Goal: Task Accomplishment & Management: Complete application form

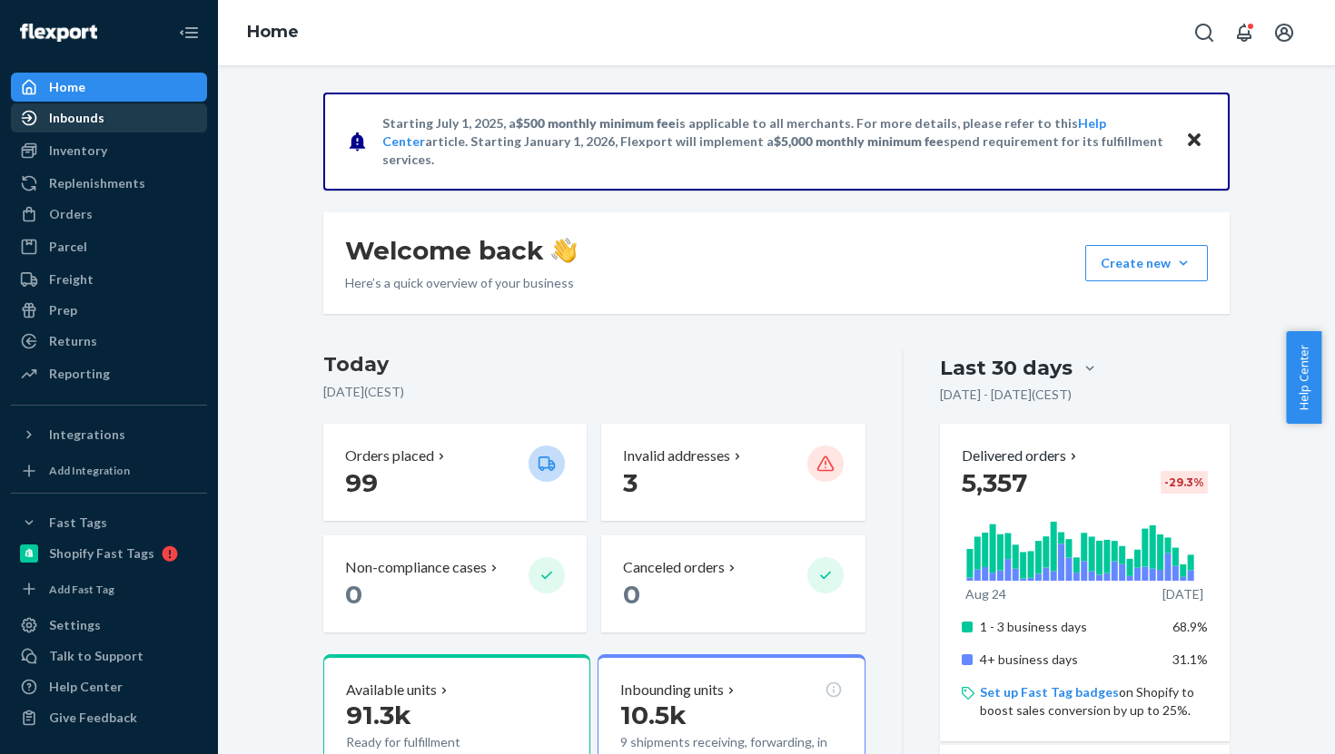
click at [80, 107] on div "Inbounds" at bounding box center [109, 117] width 192 height 25
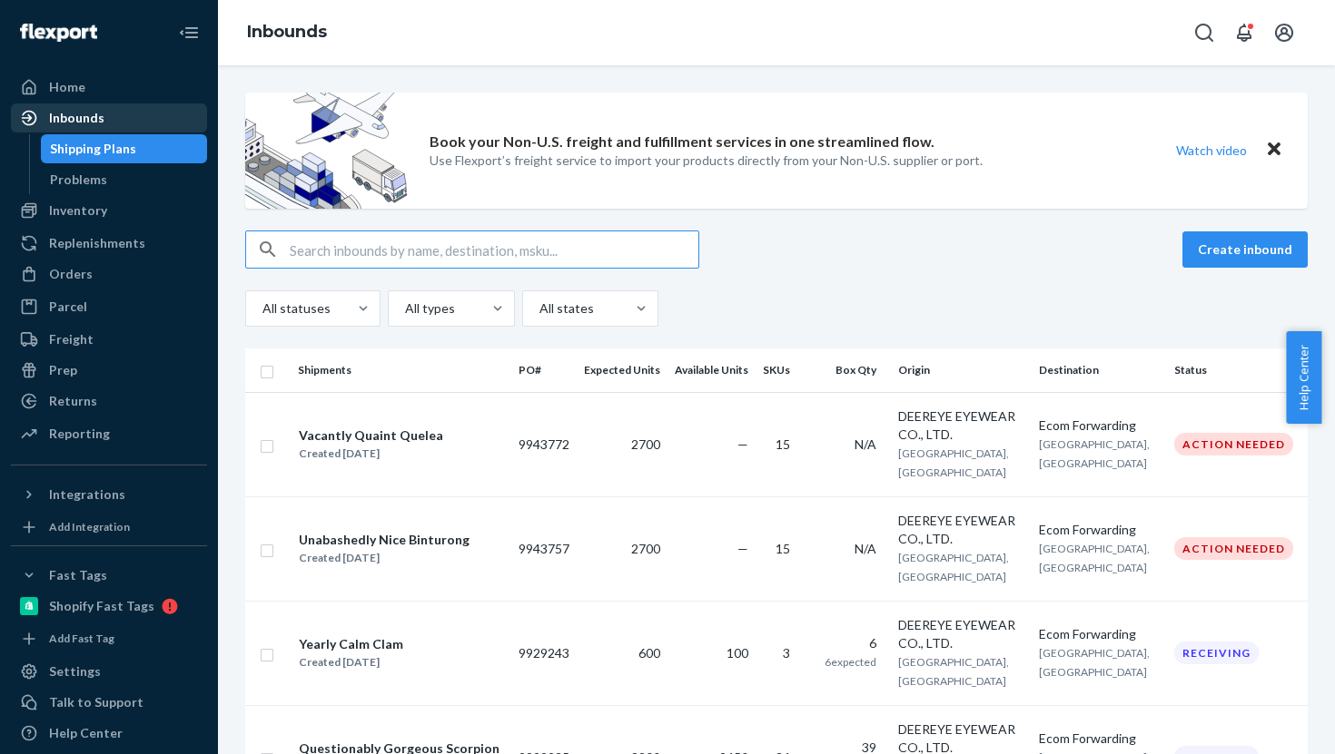
click at [59, 111] on div "Inbounds" at bounding box center [76, 118] width 55 height 18
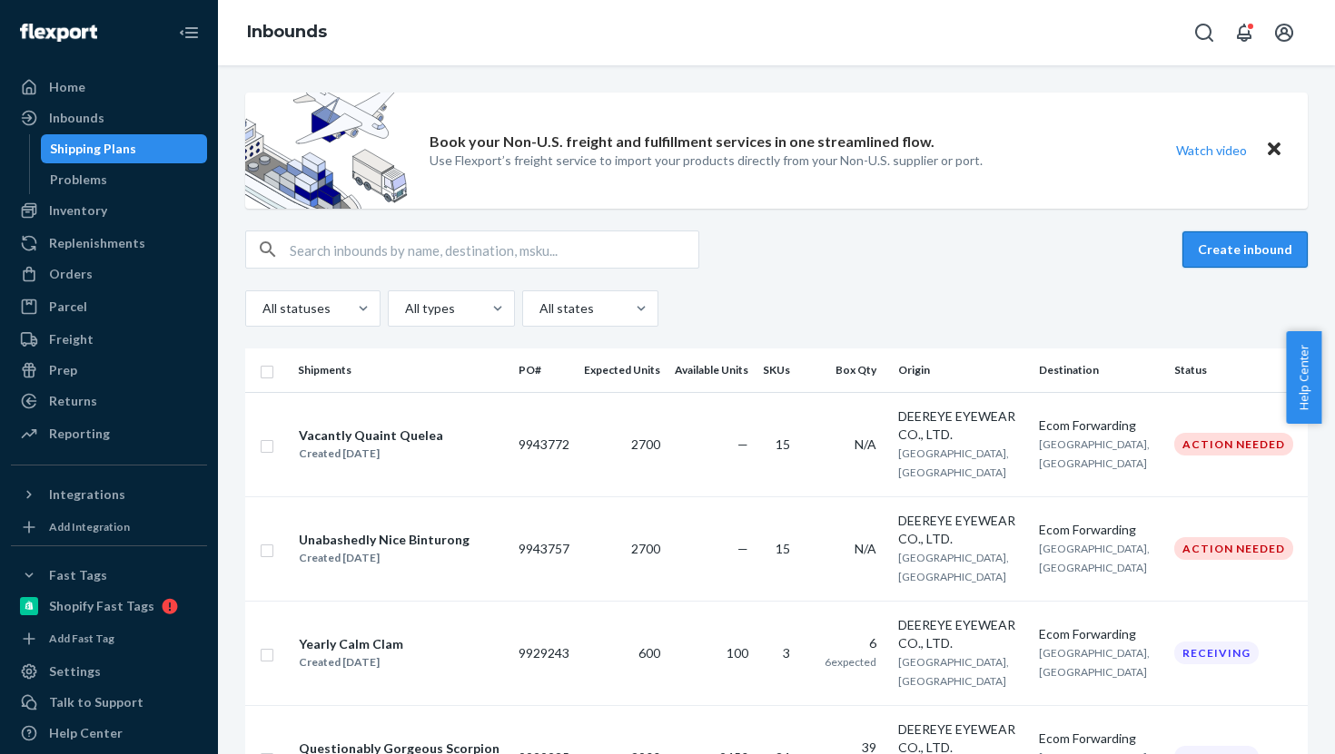
click at [1259, 250] on button "Create inbound" at bounding box center [1244, 250] width 125 height 36
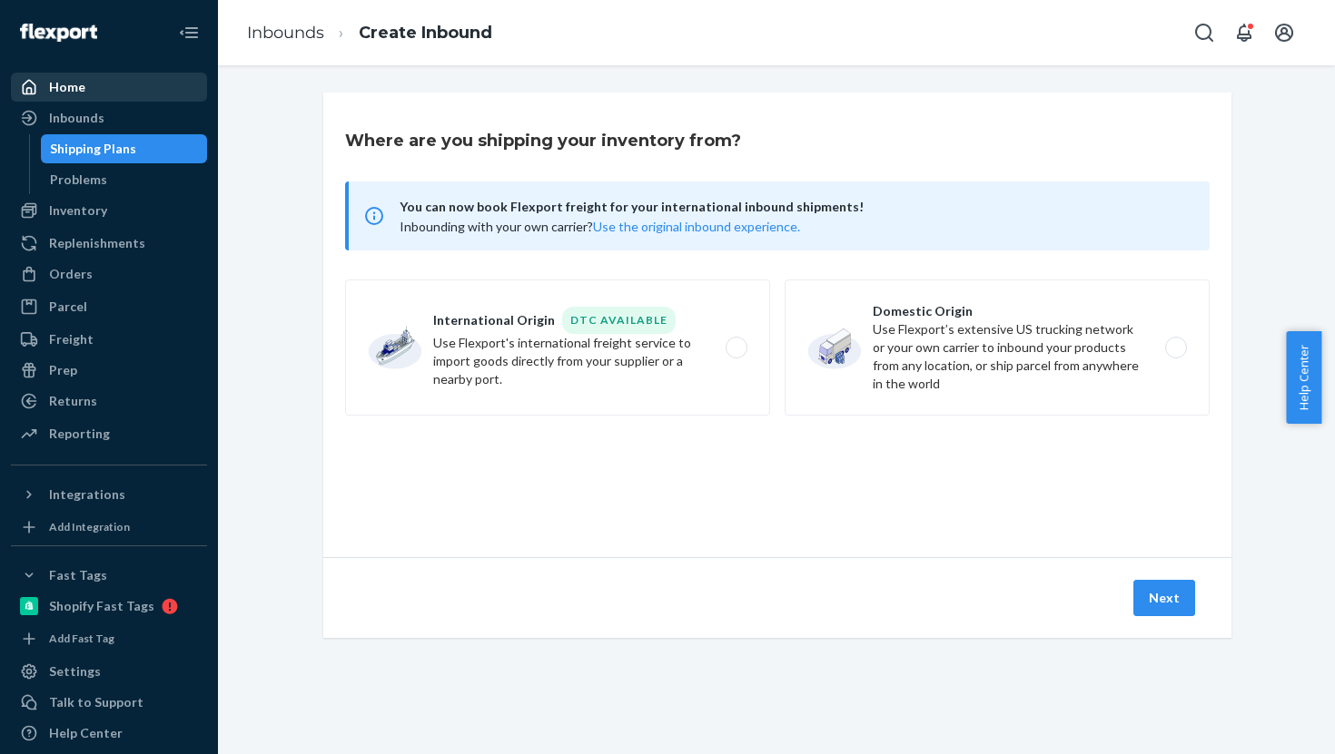
click at [108, 87] on div "Home" at bounding box center [109, 86] width 192 height 25
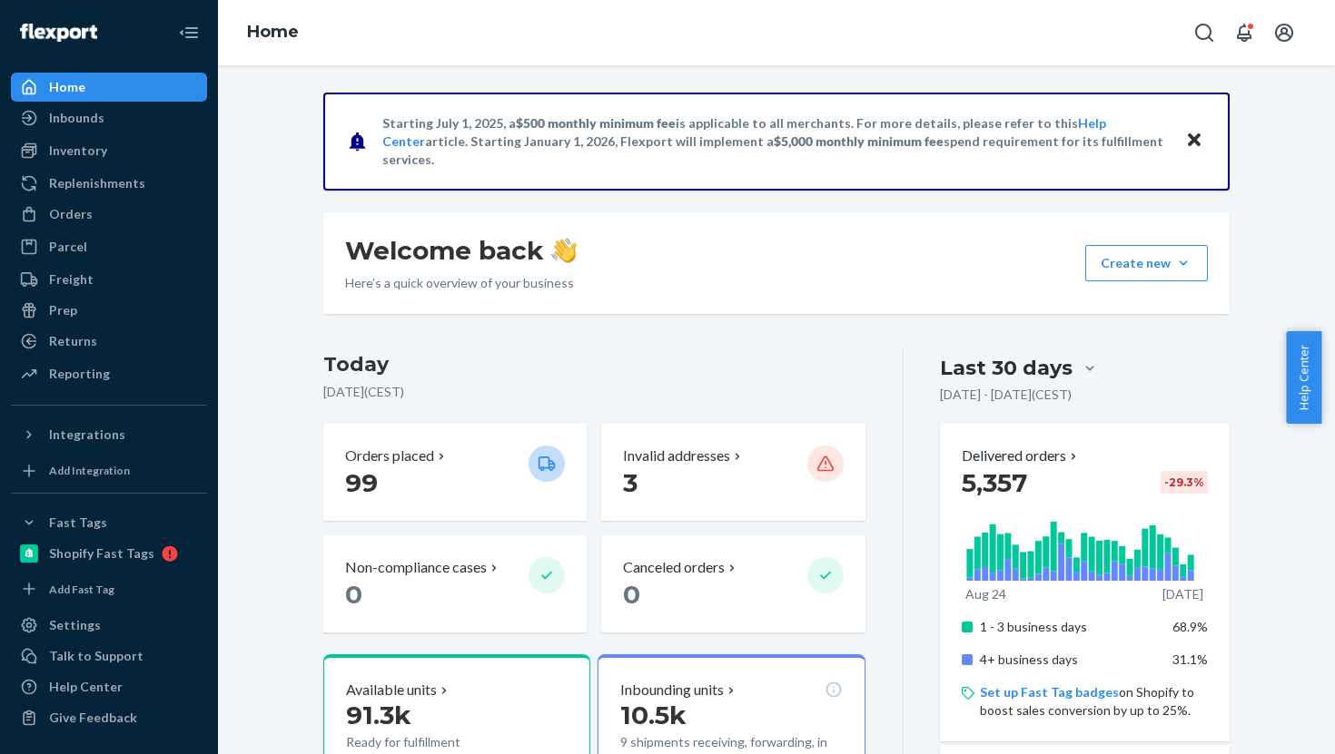
click at [1190, 286] on div "Welcome back Here’s a quick overview of your business Create new Create new inb…" at bounding box center [776, 263] width 906 height 102
click at [1150, 261] on button "Create new Create new inbound Create new order Create new product" at bounding box center [1146, 263] width 123 height 36
click at [1154, 355] on button "Create new order" at bounding box center [1178, 346] width 178 height 39
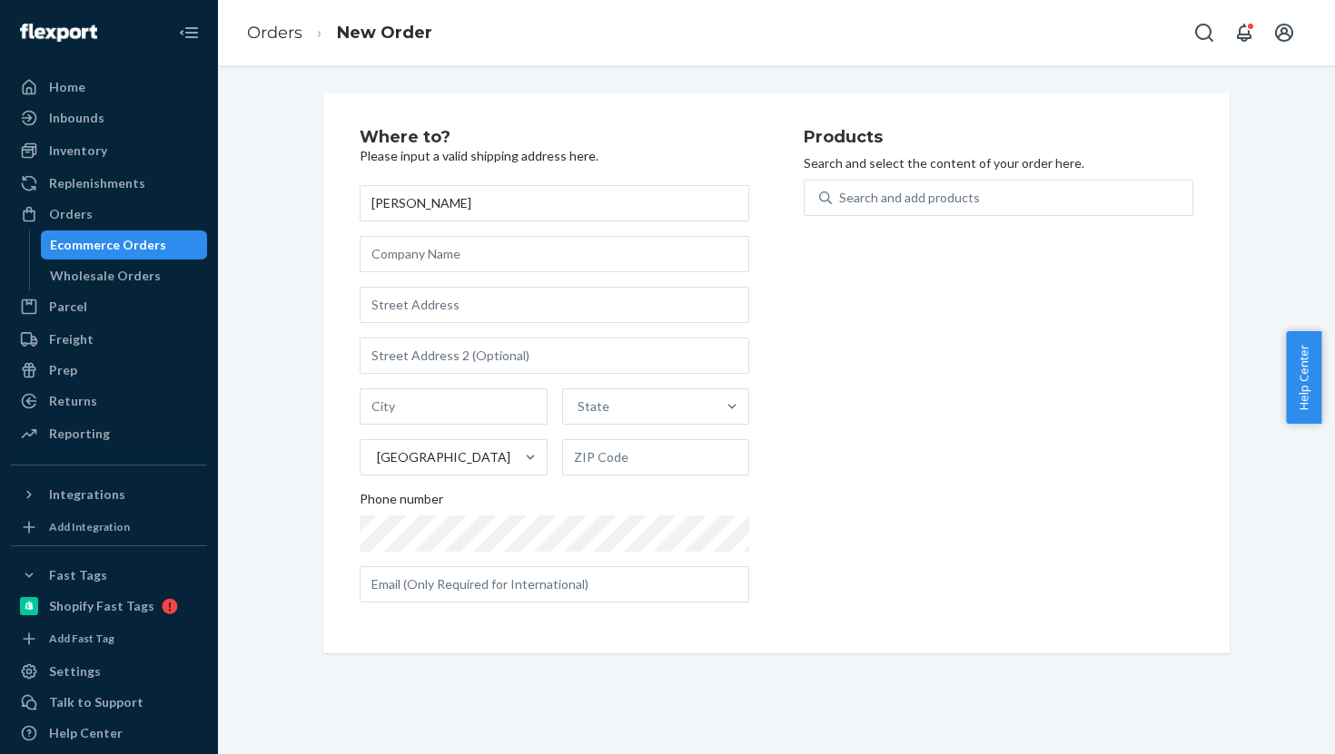
type input "[PERSON_NAME]"
click at [419, 288] on input "text" at bounding box center [554, 305] width 389 height 36
click at [443, 576] on input "text" at bounding box center [554, 585] width 389 height 36
paste input "[EMAIL_ADDRESS][DOMAIN_NAME]"
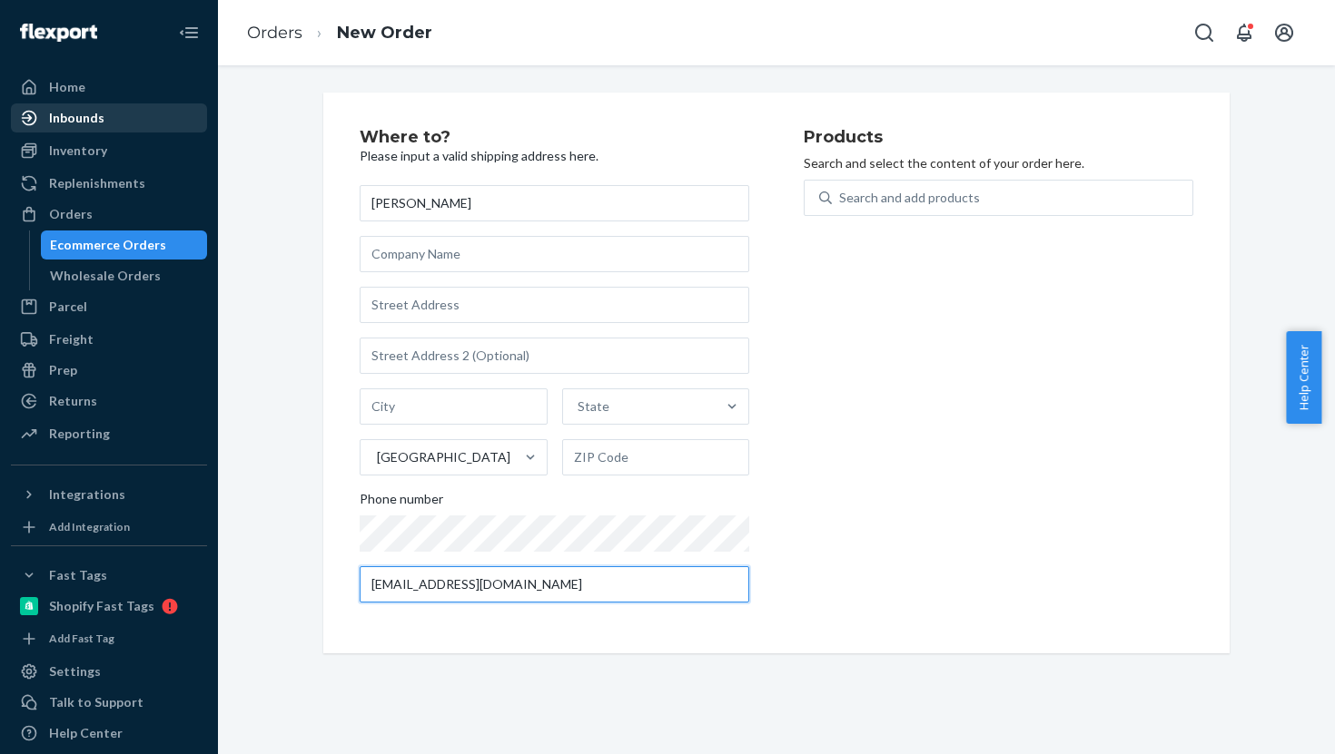
type input "[EMAIL_ADDRESS][DOMAIN_NAME]"
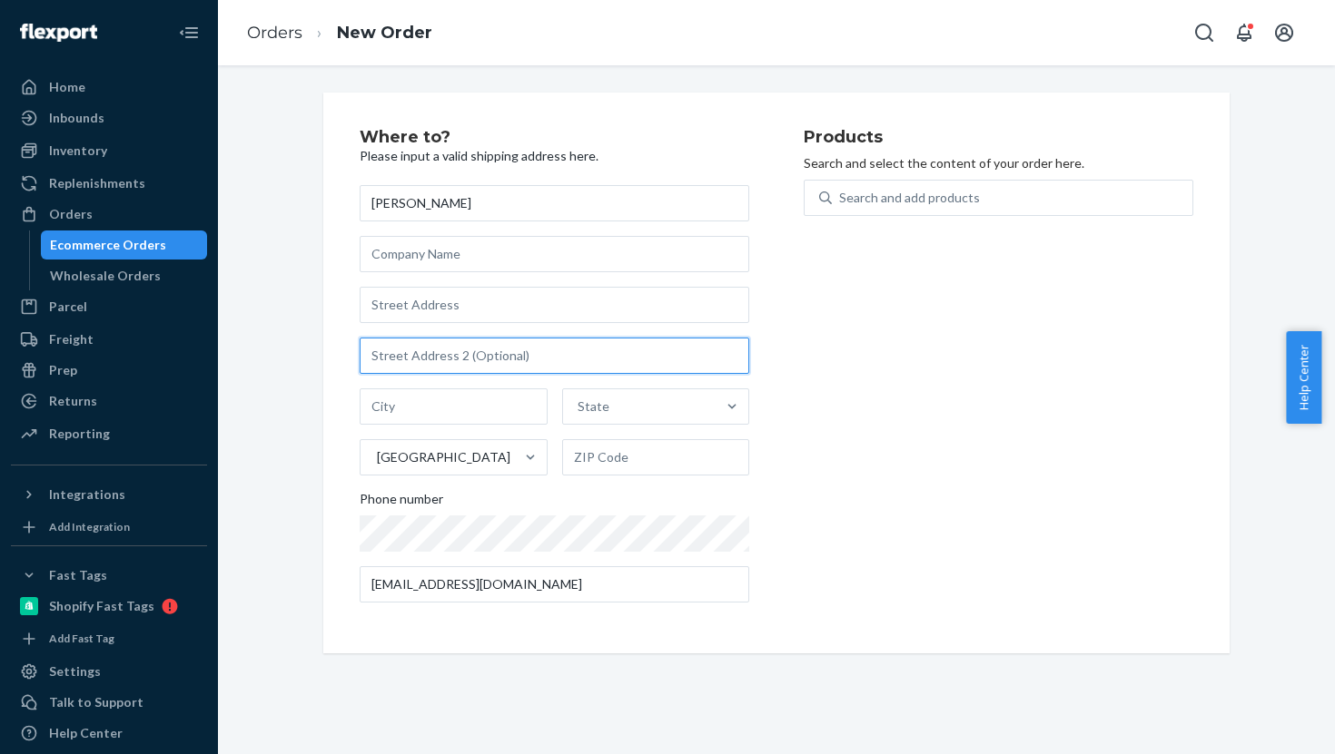
click at [433, 360] on input "text" at bounding box center [554, 356] width 389 height 36
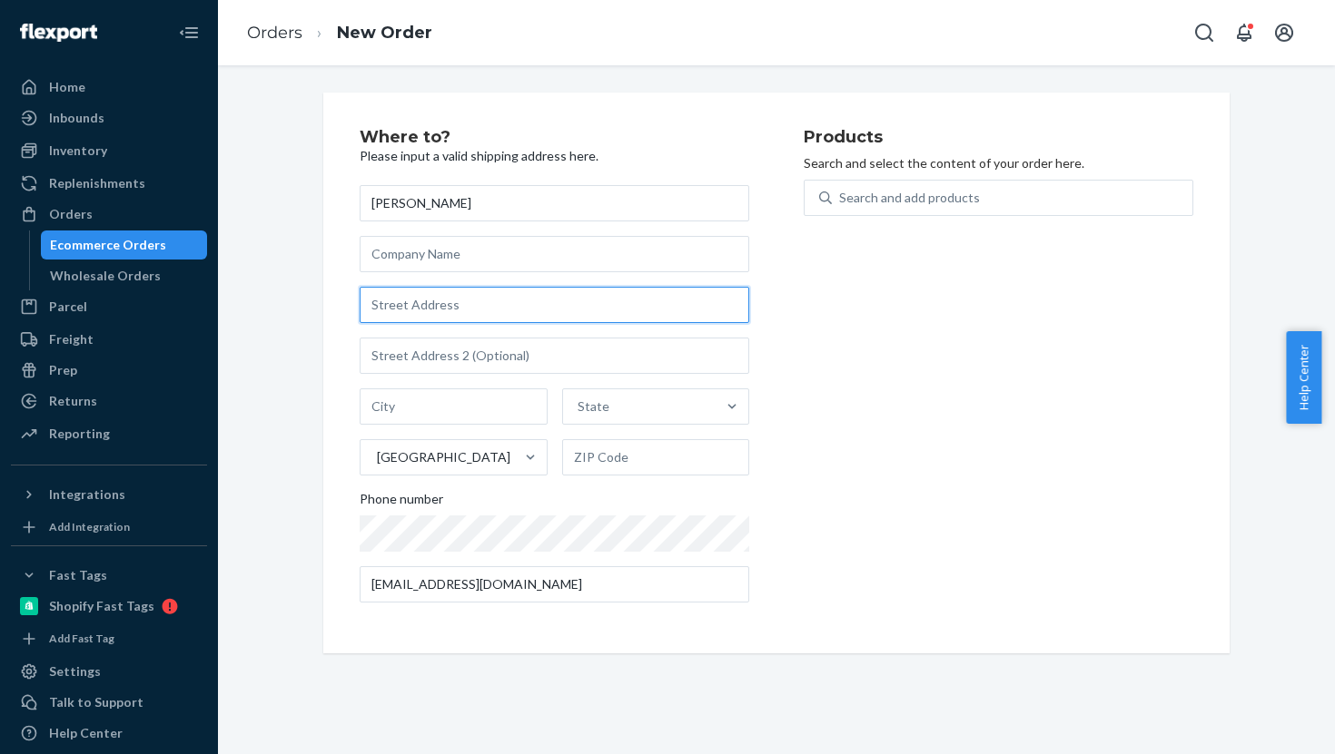
click at [429, 305] on input "text" at bounding box center [554, 305] width 389 height 36
paste input "[STREET_ADDRESS][US_STATE][US_STATE]"
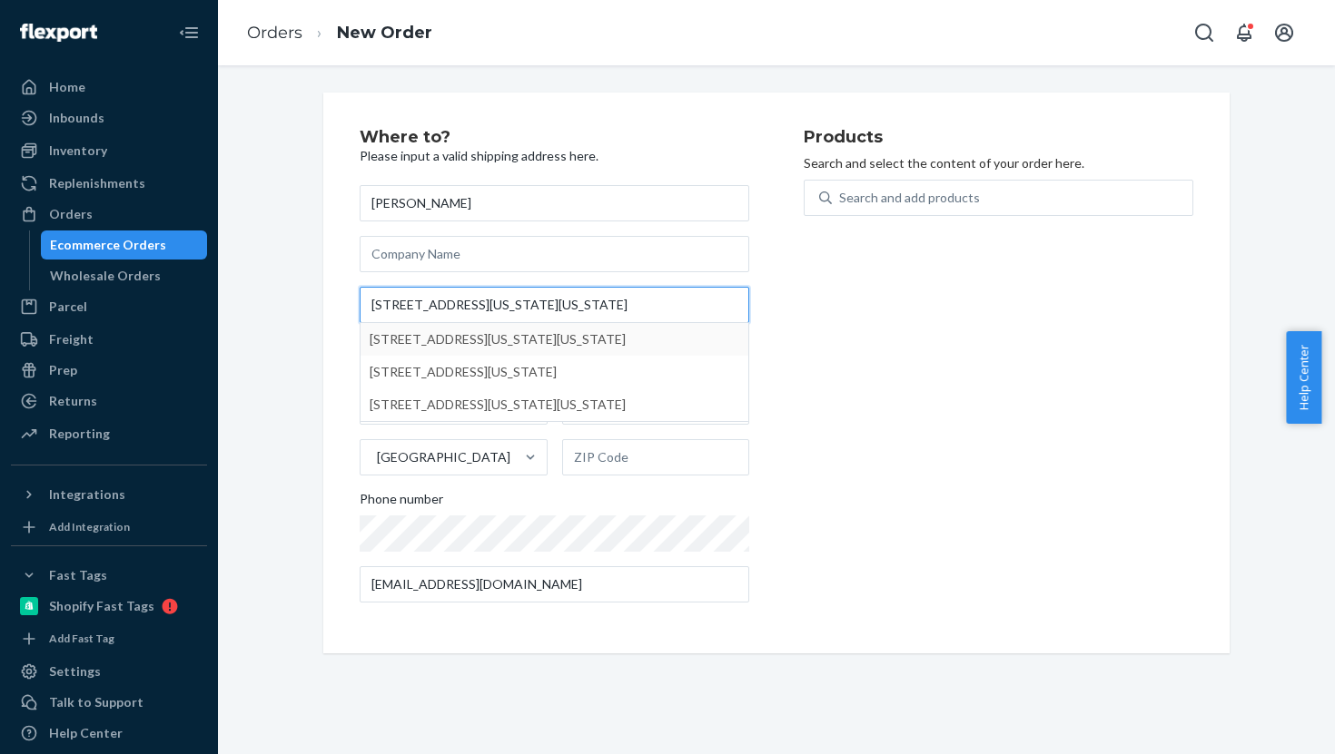
type input "[STREET_ADDRESS][US_STATE][US_STATE]"
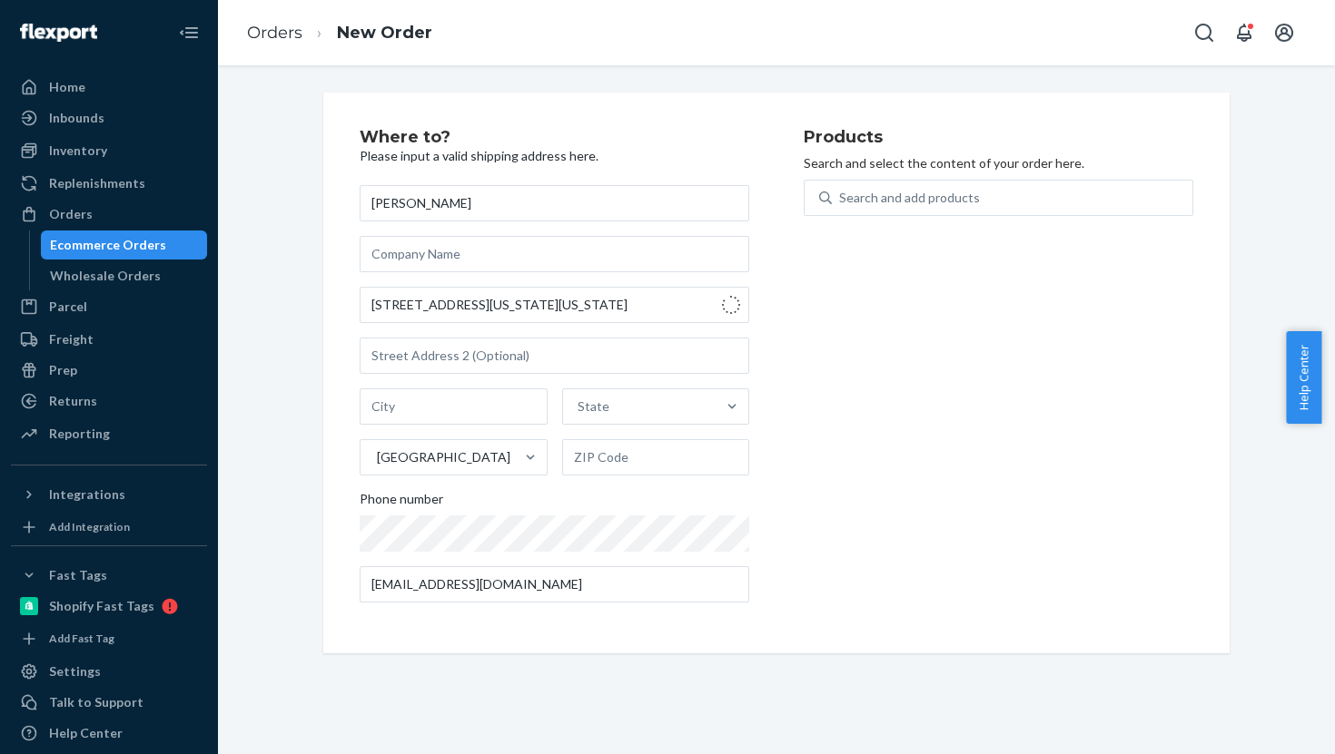
type input "Brooklyn - [US_STATE]"
type input "11207"
type input "[STREET_ADDRESS][US_STATE]"
